Goal: Use online tool/utility: Utilize a website feature to perform a specific function

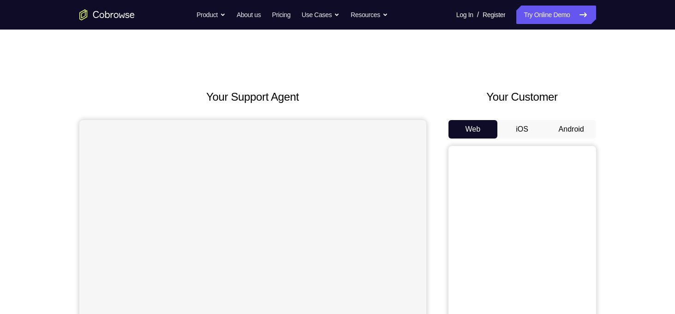
click at [506, 130] on button "iOS" at bounding box center [521, 129] width 49 height 18
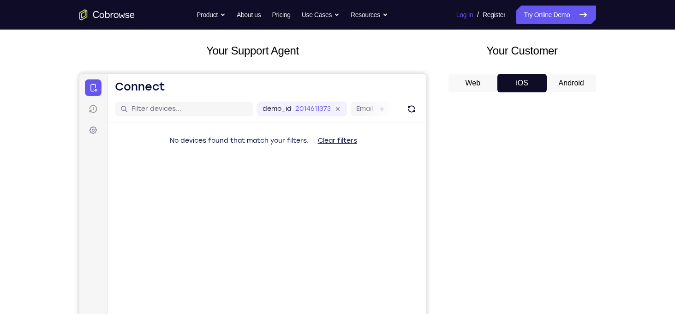
scroll to position [30, 0]
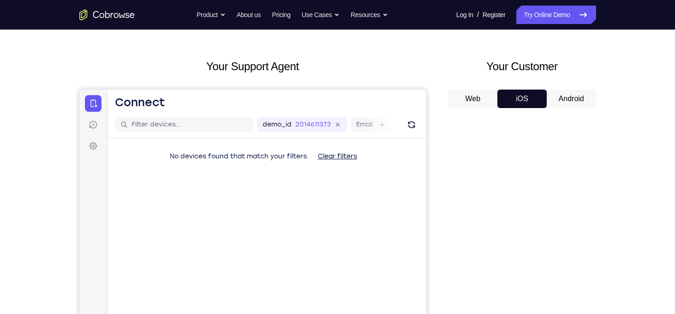
click at [554, 101] on button "Android" at bounding box center [570, 98] width 49 height 18
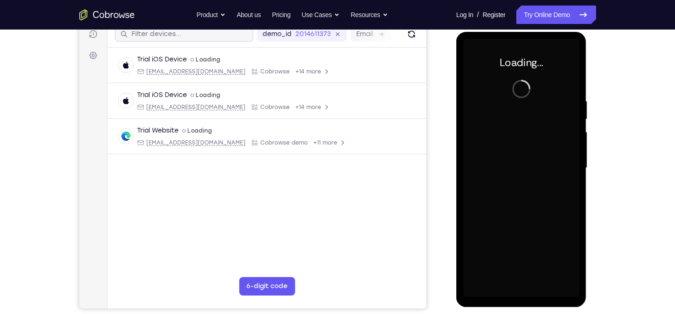
scroll to position [0, 0]
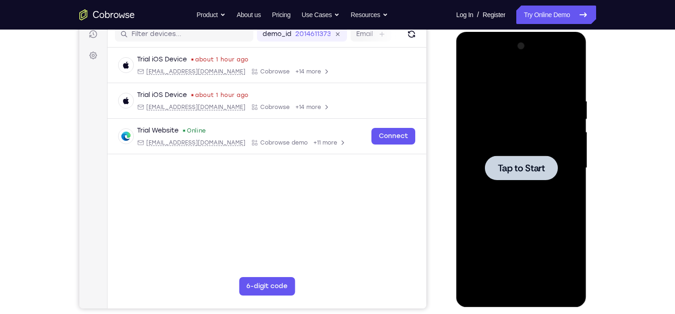
click at [532, 135] on div at bounding box center [521, 168] width 116 height 258
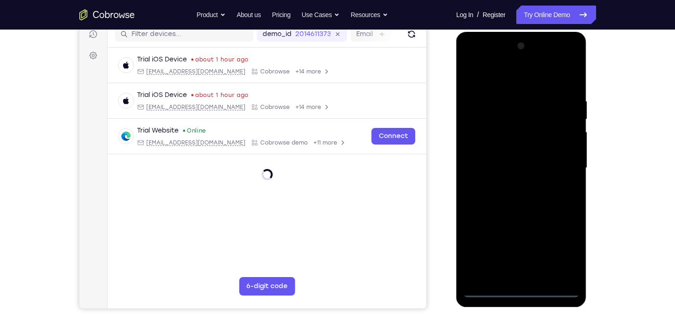
click at [522, 290] on div at bounding box center [521, 168] width 116 height 258
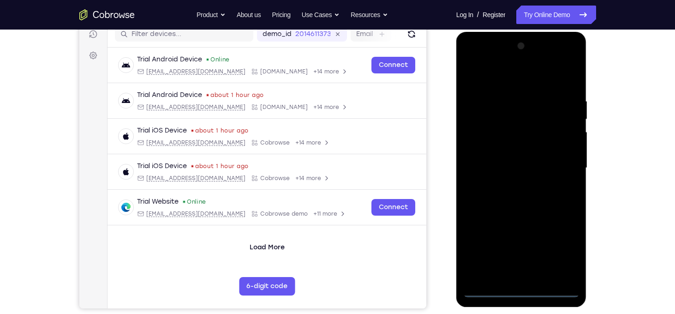
click at [567, 244] on div at bounding box center [521, 168] width 116 height 258
click at [497, 82] on div at bounding box center [521, 168] width 116 height 258
click at [473, 60] on div at bounding box center [521, 168] width 116 height 258
click at [562, 166] on div at bounding box center [521, 168] width 116 height 258
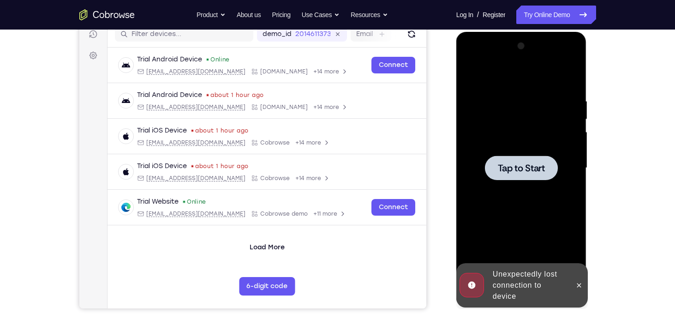
click at [533, 169] on span "Tap to Start" at bounding box center [520, 167] width 47 height 9
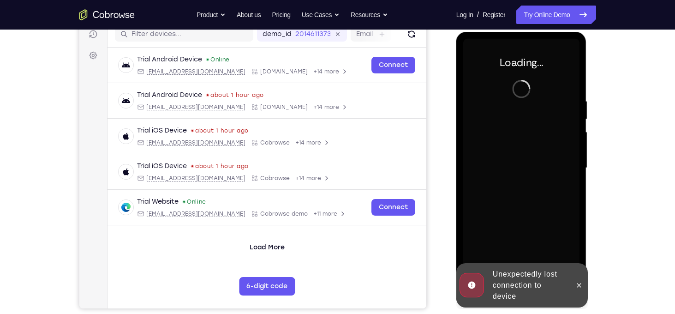
scroll to position [180, 0]
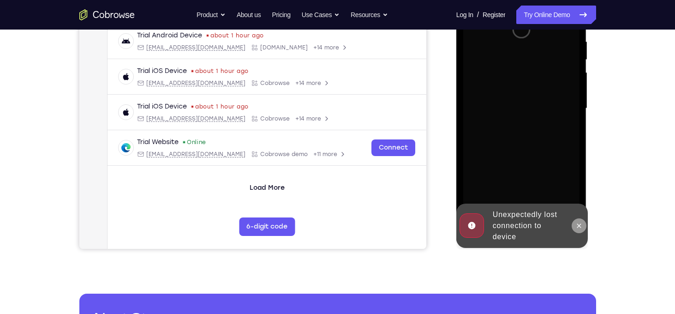
click at [577, 223] on icon at bounding box center [578, 225] width 7 height 7
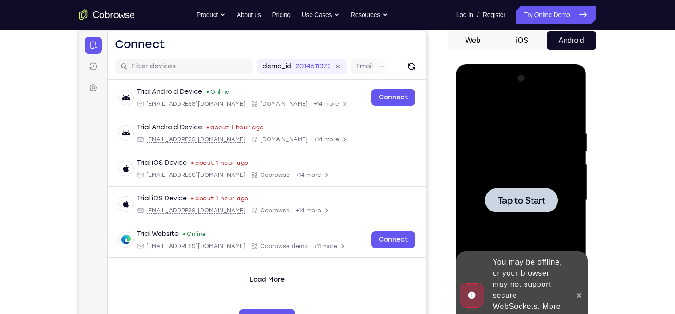
scroll to position [87, 0]
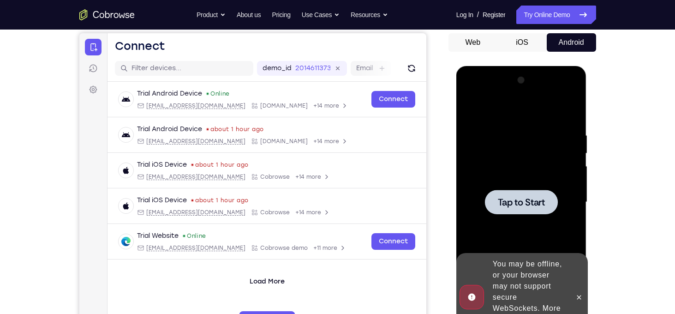
click at [508, 152] on div at bounding box center [521, 202] width 116 height 258
click at [533, 210] on div at bounding box center [521, 201] width 73 height 24
click at [574, 290] on button at bounding box center [578, 297] width 15 height 15
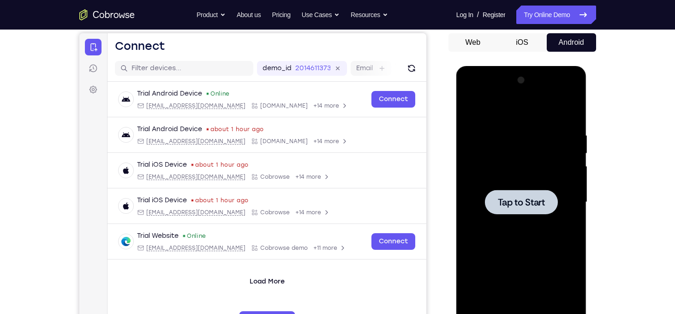
click at [582, 120] on div "Tap to Start" at bounding box center [521, 203] width 130 height 275
click at [559, 128] on div at bounding box center [521, 202] width 116 height 258
click at [532, 150] on div at bounding box center [521, 202] width 116 height 258
click at [535, 230] on div at bounding box center [521, 202] width 116 height 258
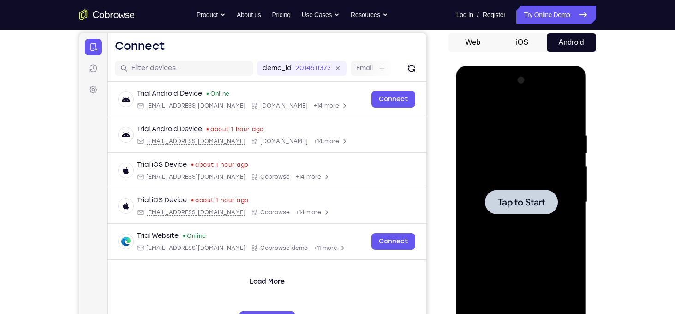
click at [540, 225] on div at bounding box center [521, 202] width 116 height 258
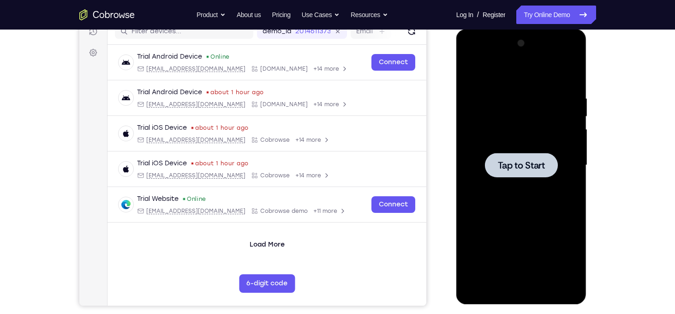
scroll to position [124, 0]
click at [506, 160] on span "Tap to Start" at bounding box center [520, 164] width 47 height 9
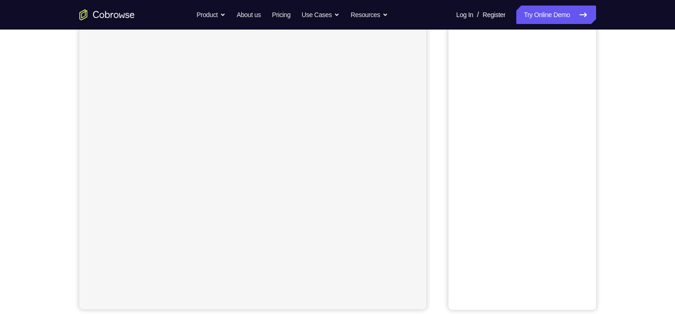
scroll to position [124, 0]
